Goal: Go to known website: Access a specific website the user already knows

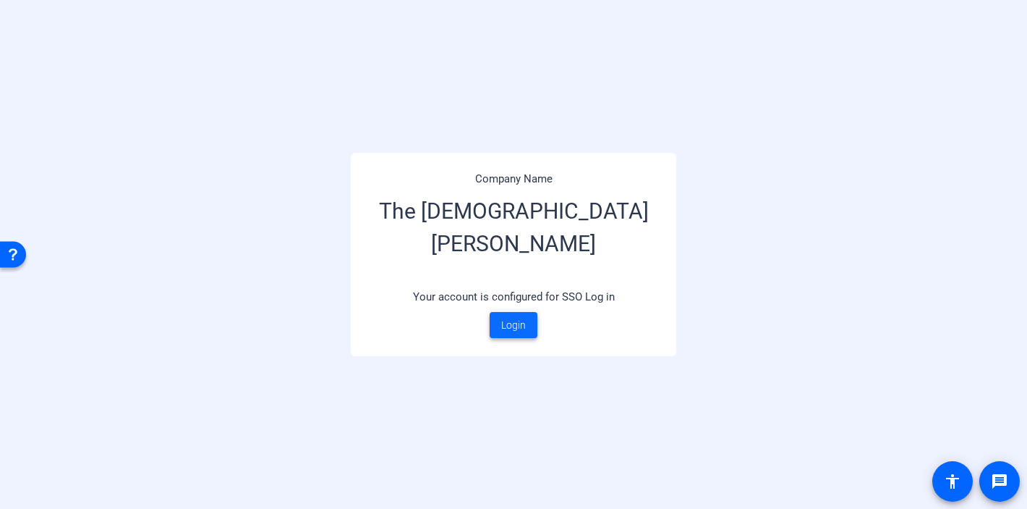
click at [514, 322] on span "Login" at bounding box center [513, 325] width 25 height 15
